Goal: Transaction & Acquisition: Subscribe to service/newsletter

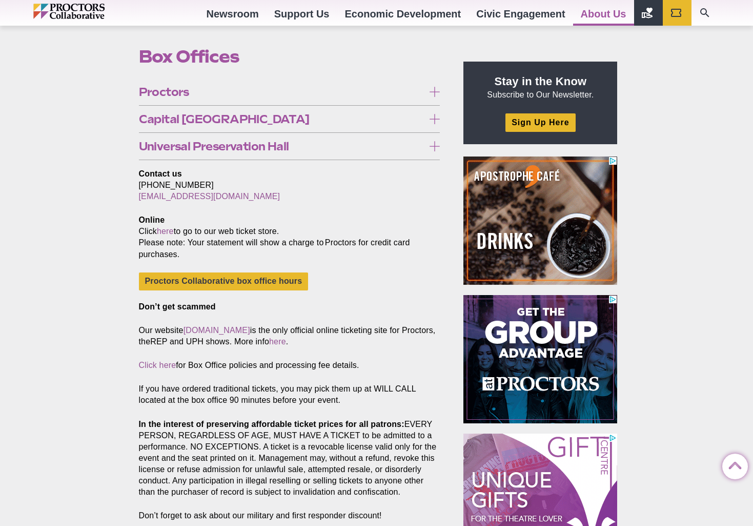
scroll to position [298, 0]
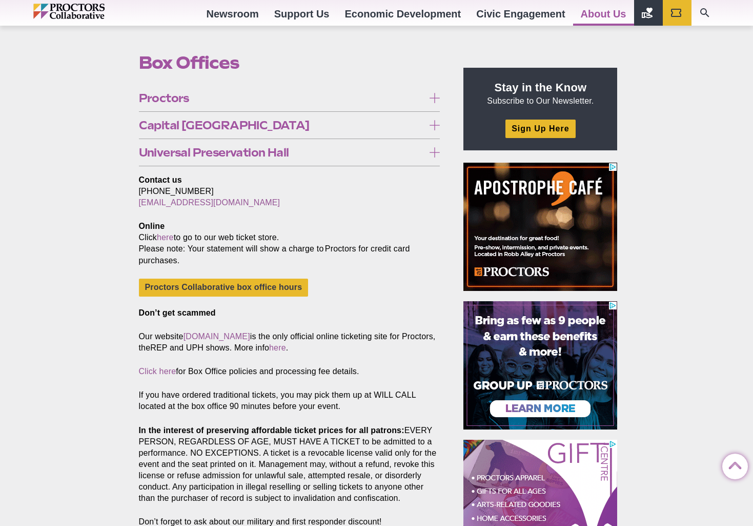
click at [279, 123] on span "Capital [GEOGRAPHIC_DATA]" at bounding box center [282, 125] width 286 height 11
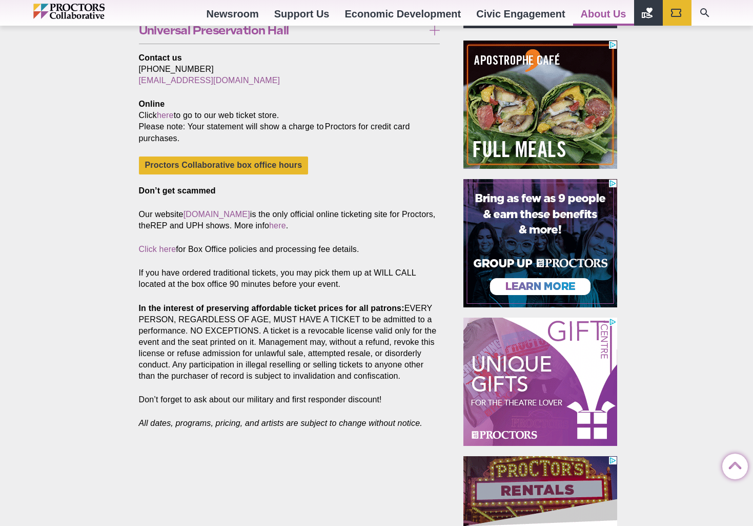
scroll to position [423, 0]
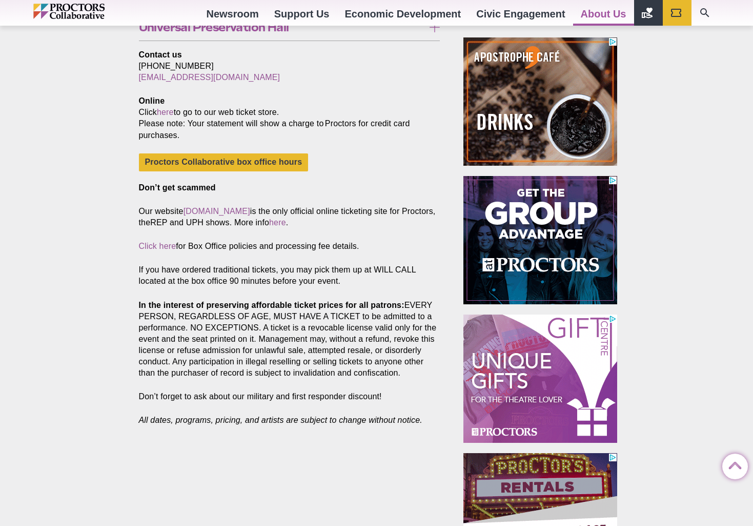
click at [249, 120] on link "theREP subscription information" at bounding box center [206, 120] width 134 height 18
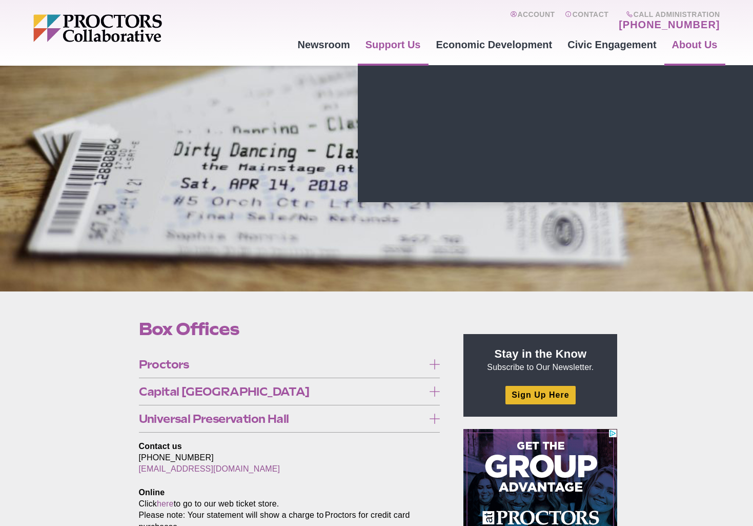
scroll to position [37, 0]
